Goal: Information Seeking & Learning: Find specific fact

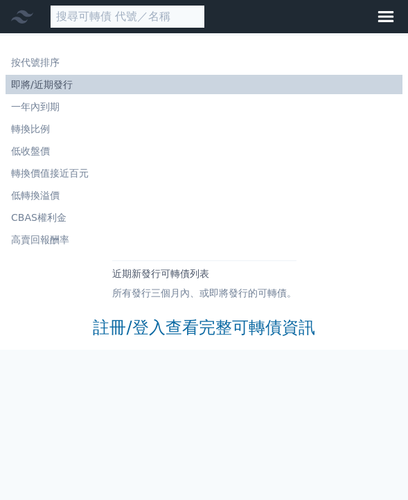
click at [127, 16] on input at bounding box center [127, 17] width 155 height 24
paste input "[PERSON_NAME]"
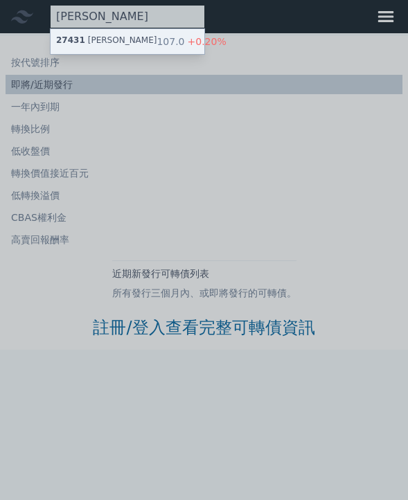
type input "[PERSON_NAME]"
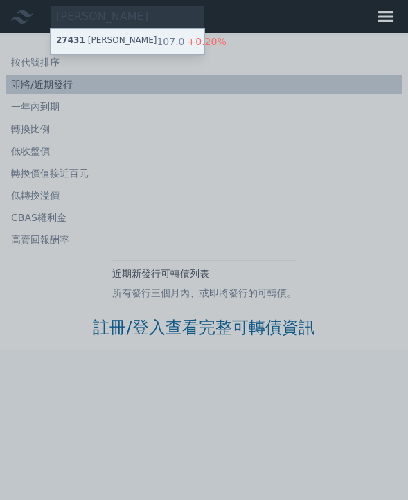
click at [120, 39] on div "27431 山富一 107.0 +0.20%" at bounding box center [128, 41] width 154 height 25
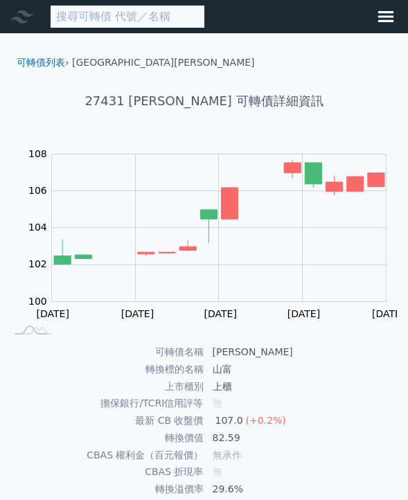
click at [126, 23] on input at bounding box center [127, 17] width 155 height 24
paste input "動力四KY"
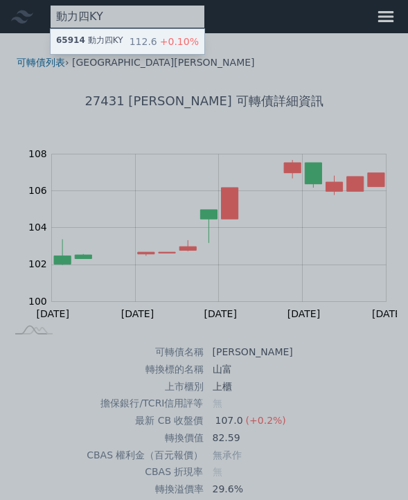
type input "動力四KY"
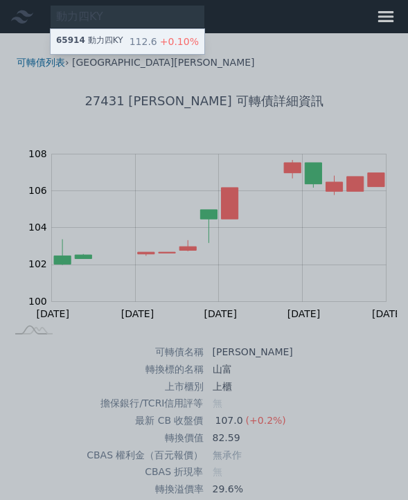
click at [123, 43] on div "65914 動力四KY 112.6 +0.10%" at bounding box center [128, 41] width 154 height 25
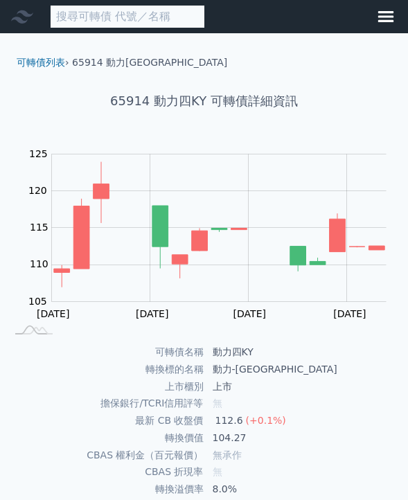
click at [116, 21] on input at bounding box center [127, 17] width 155 height 24
paste input "弘塑2"
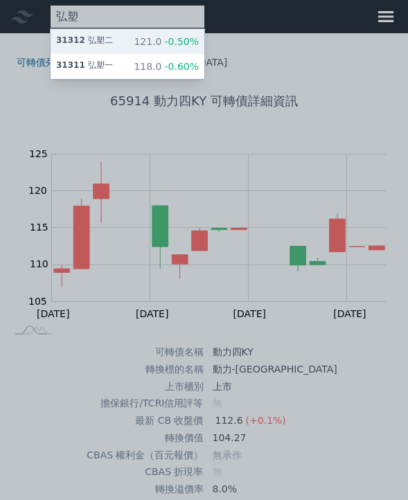
type input "弘塑"
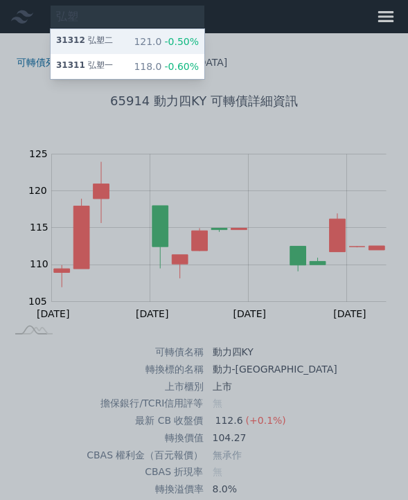
click at [101, 43] on div "31312 弘塑二" at bounding box center [84, 42] width 57 height 14
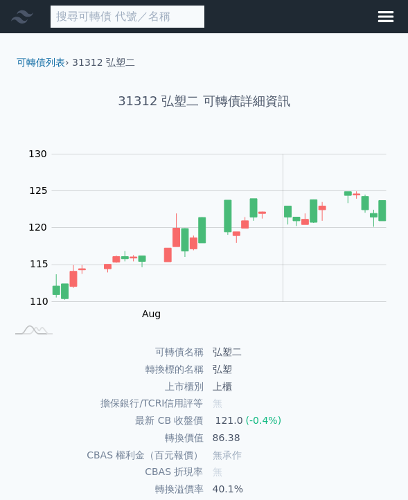
click at [120, 17] on input at bounding box center [127, 17] width 155 height 24
paste input "宏全二"
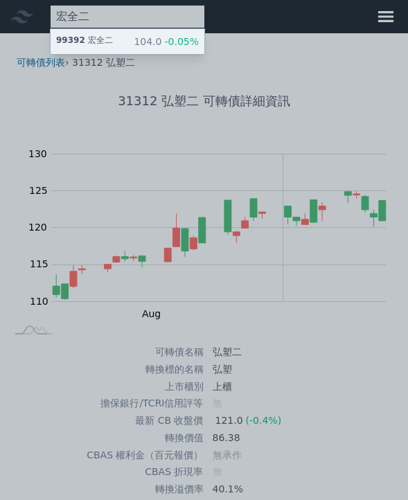
type input "宏全二"
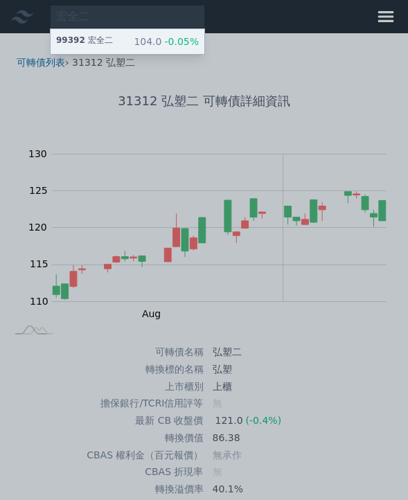
click at [111, 37] on div "99392 宏全二" at bounding box center [84, 42] width 57 height 14
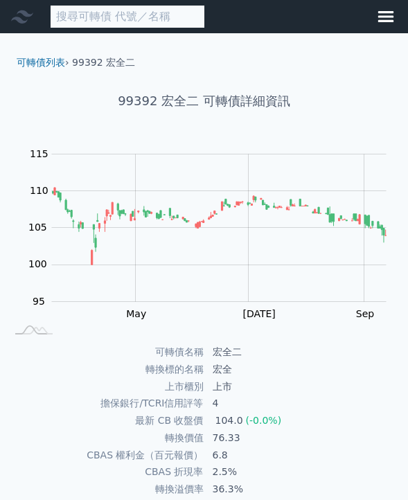
click at [104, 21] on input at bounding box center [127, 17] width 155 height 24
paste input "群聯二"
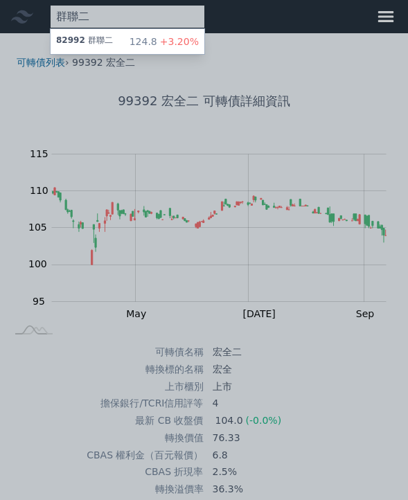
type input "群聯二"
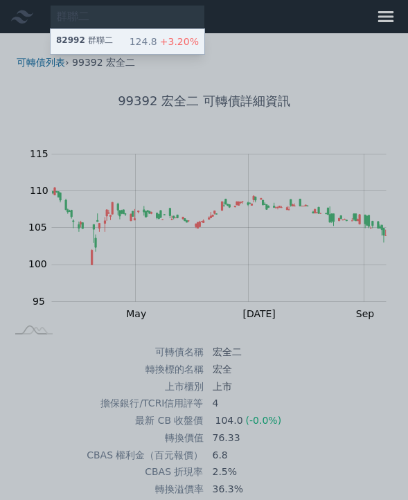
click at [122, 43] on div "82992 群聯二 124.8 +3.20%" at bounding box center [128, 41] width 154 height 25
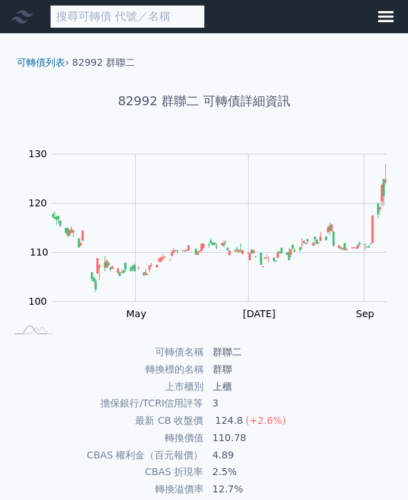
click at [122, 20] on input at bounding box center [127, 17] width 155 height 24
paste input "鉅祥二"
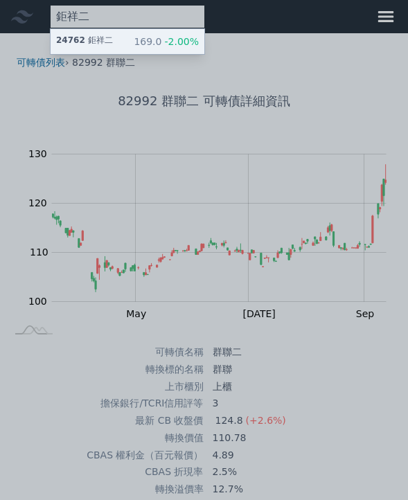
type input "鉅祥二"
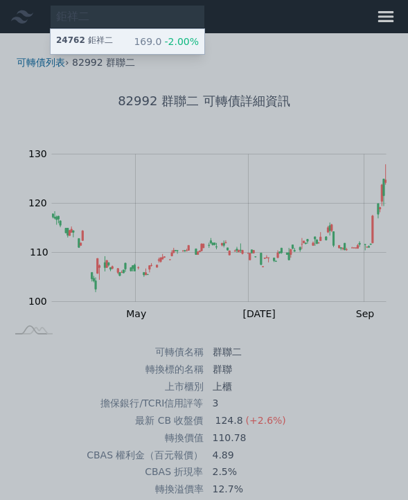
click at [165, 34] on div "24762 鉅祥二 169.0 -2.00%" at bounding box center [128, 41] width 154 height 25
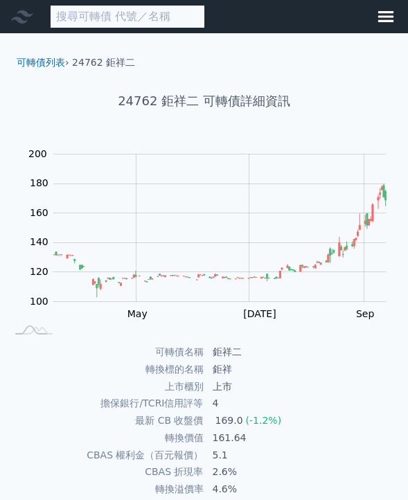
click at [113, 19] on input at bounding box center [127, 17] width 155 height 24
paste input "群聯二"
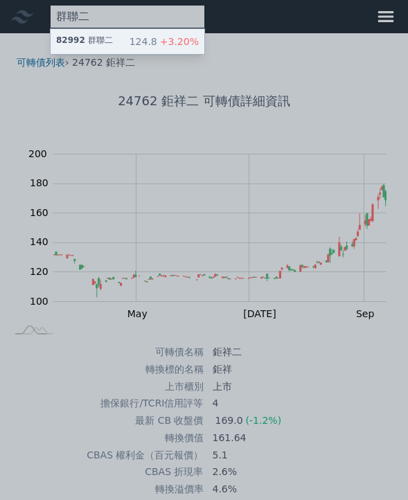
type input "群聯二"
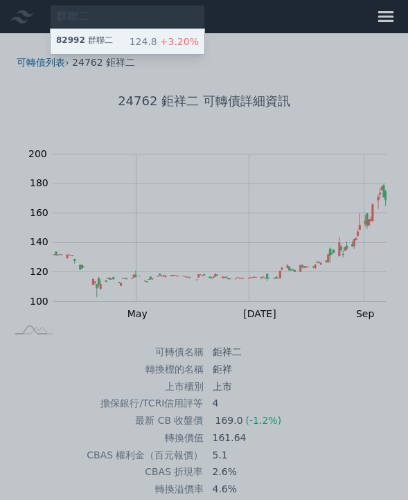
click at [149, 39] on div "124.8 +3.20%" at bounding box center [163, 42] width 69 height 14
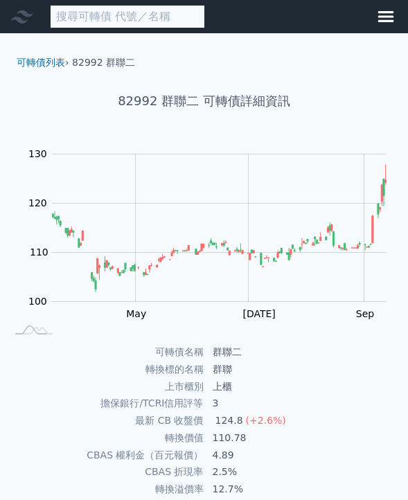
click at [119, 20] on input at bounding box center [127, 17] width 155 height 24
paste input "宏全二"
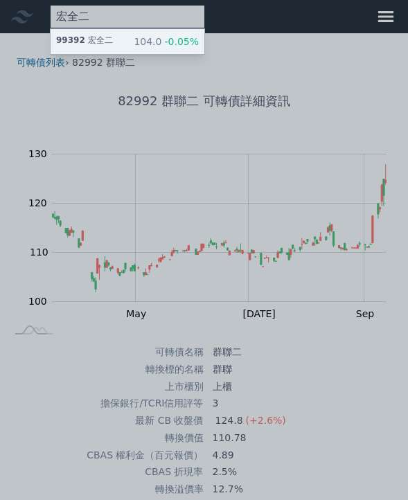
type input "宏全二"
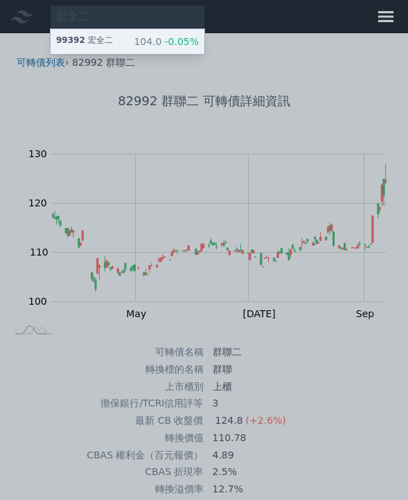
click at [116, 51] on div "99392 宏全二 104.0 -0.05%" at bounding box center [128, 41] width 154 height 25
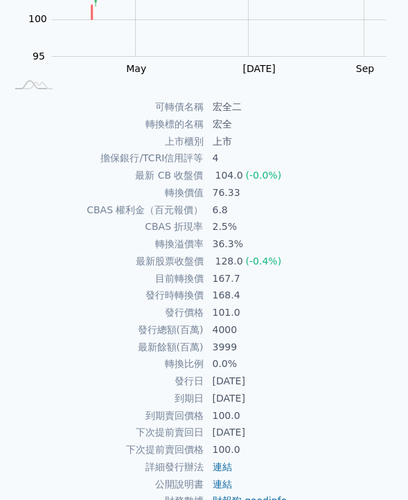
scroll to position [261, 0]
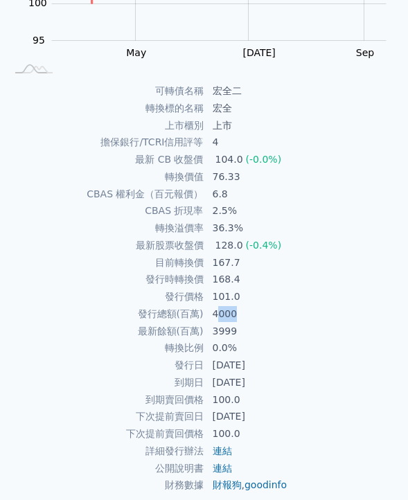
drag, startPoint x: 217, startPoint y: 292, endPoint x: 243, endPoint y: 292, distance: 26.3
click at [243, 305] on td "4000" at bounding box center [303, 313] width 199 height 17
click at [257, 305] on td "4000" at bounding box center [303, 313] width 199 height 17
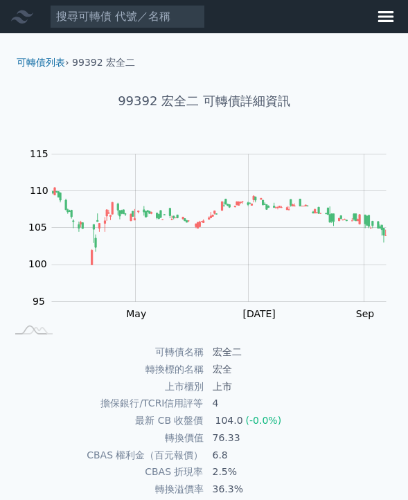
scroll to position [0, 0]
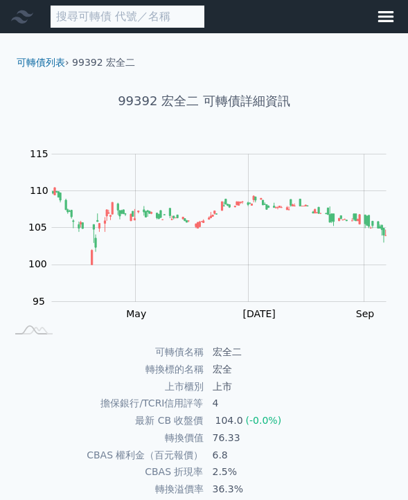
click at [113, 17] on input at bounding box center [127, 17] width 155 height 24
paste input "弘塑一"
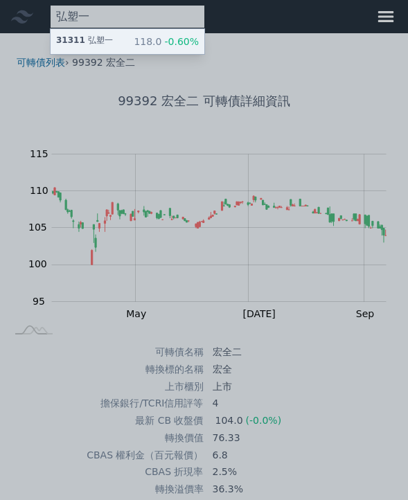
type input "弘塑一"
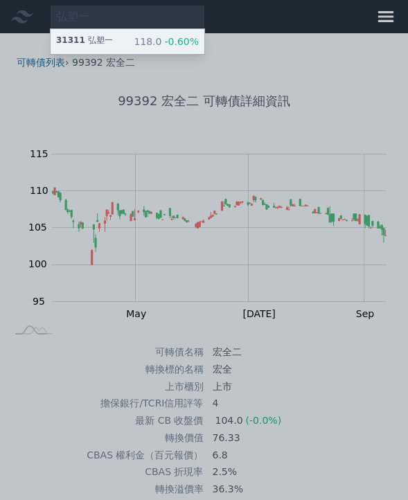
click at [109, 40] on div "31311 弘塑一 118.0 -0.60%" at bounding box center [128, 41] width 154 height 25
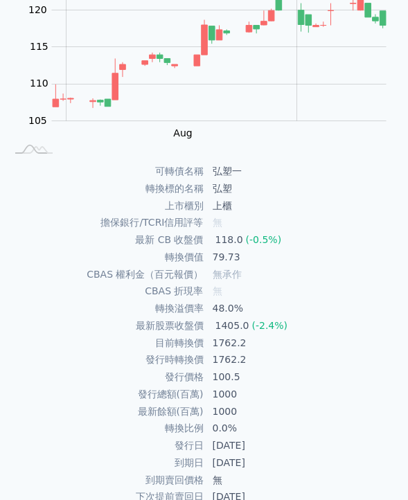
scroll to position [181, 0]
click at [232, 385] on td "1000" at bounding box center [303, 393] width 199 height 17
click at [226, 385] on td "1000" at bounding box center [303, 393] width 199 height 17
click at [220, 385] on td "1000" at bounding box center [303, 393] width 199 height 17
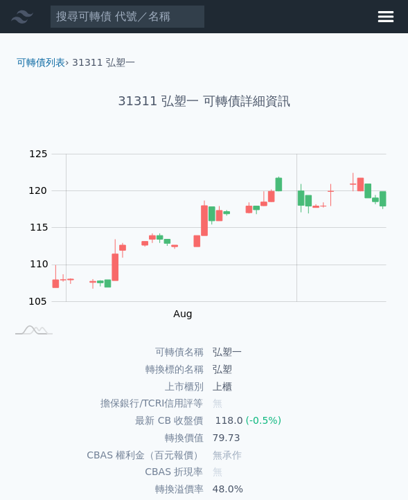
scroll to position [0, 0]
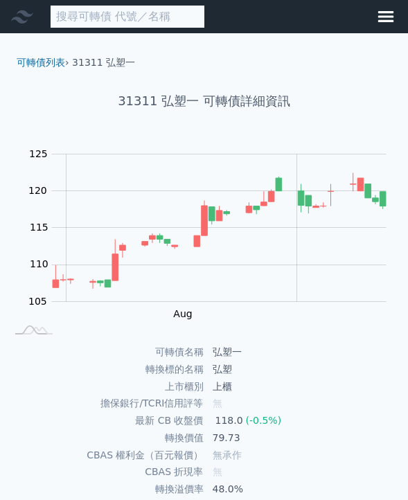
click at [107, 15] on input at bounding box center [127, 17] width 155 height 24
paste input "動力四KY"
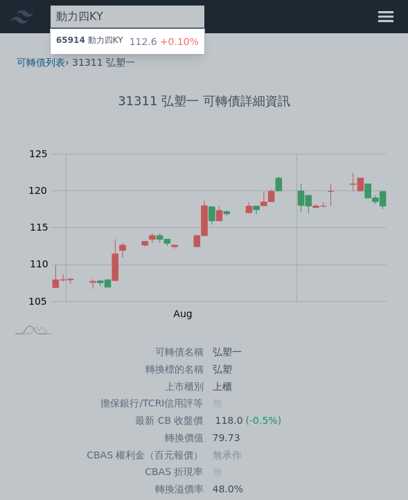
type input "動力四KY"
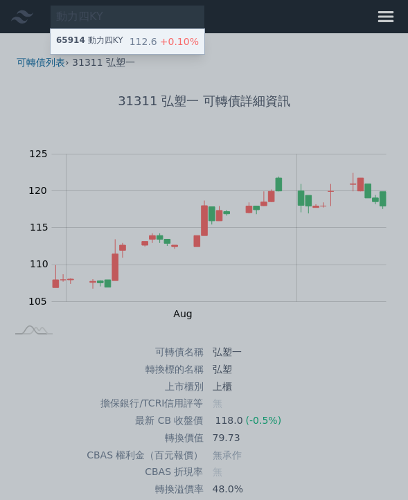
click at [111, 39] on div "65914 動力[GEOGRAPHIC_DATA]" at bounding box center [89, 42] width 67 height 14
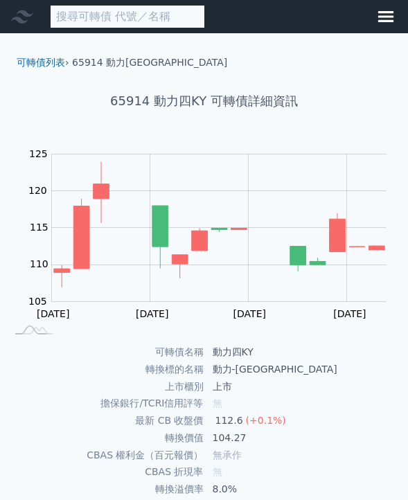
click at [106, 20] on input at bounding box center [127, 17] width 155 height 24
paste input "[PERSON_NAME]"
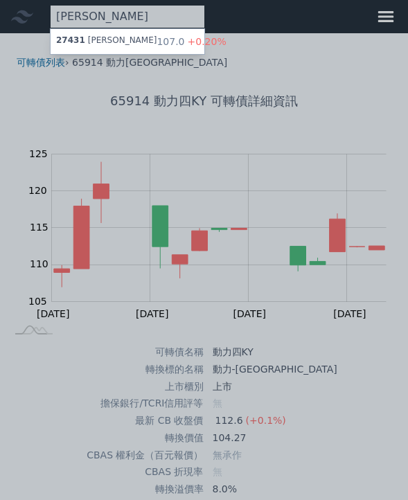
type input "[PERSON_NAME]"
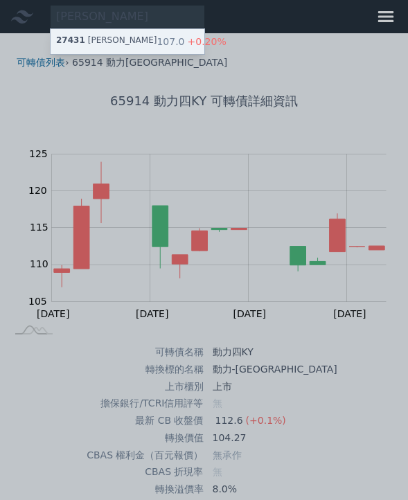
click at [102, 39] on div "[GEOGRAPHIC_DATA][PERSON_NAME]" at bounding box center [106, 42] width 100 height 14
